Goal: Check status: Check status

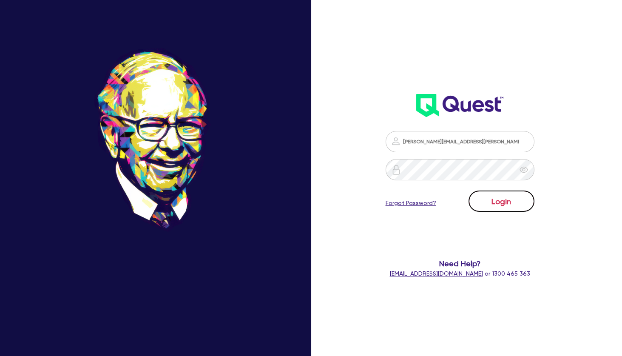
click at [488, 197] on button "Login" at bounding box center [502, 201] width 66 height 21
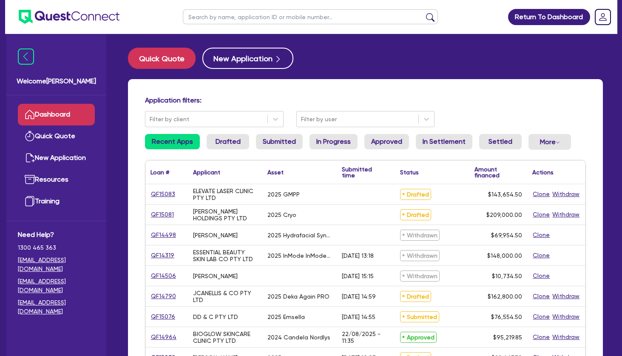
click at [288, 21] on input "text" at bounding box center [310, 16] width 255 height 15
type input "marjan"
click at [424, 13] on button "submit" at bounding box center [431, 19] width 14 height 12
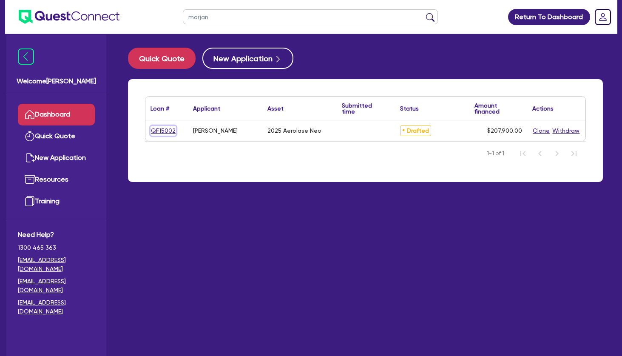
click at [165, 131] on link "QF15002" at bounding box center [164, 131] width 26 height 10
select select "SECONDARY_ASSETS"
select select "MEDICAL_DENTAL_LABORATORY_EQUIPMENT"
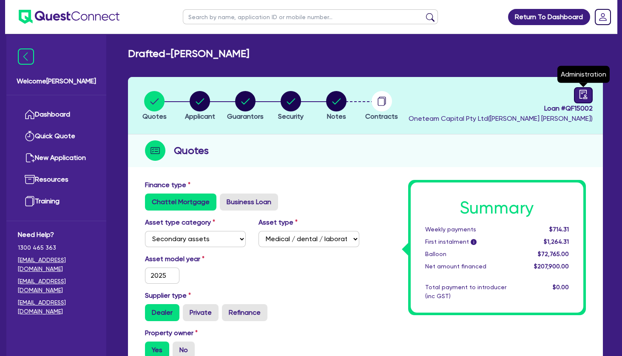
click at [580, 90] on icon "audit" at bounding box center [584, 94] width 8 height 9
select select "DRAFTED_NEW"
select select "Other"
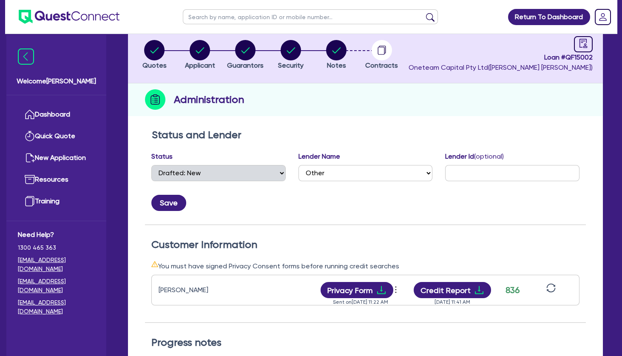
scroll to position [49, 0]
